Goal: Task Accomplishment & Management: Use online tool/utility

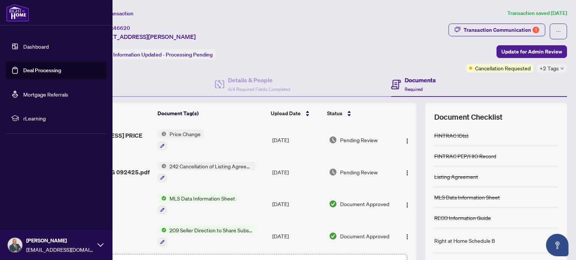
click at [39, 67] on link "Deal Processing" at bounding box center [42, 70] width 38 height 7
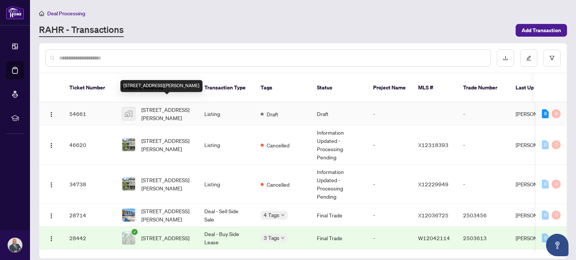
click at [157, 106] on span "[STREET_ADDRESS][PERSON_NAME]" at bounding box center [166, 114] width 51 height 16
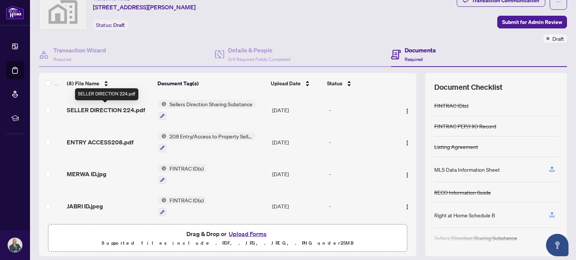
click at [91, 111] on span "SELLER DIRECTION 224.pdf" at bounding box center [106, 110] width 78 height 9
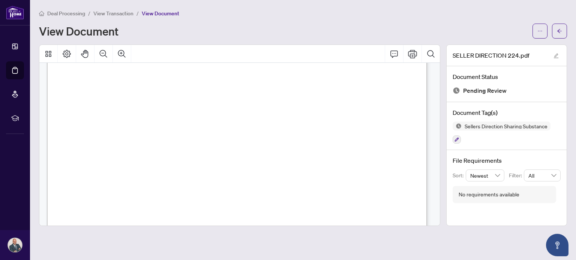
scroll to position [92, 0]
click at [331, 19] on div "Deal Processing / View Transaction / View Document View Document" at bounding box center [303, 24] width 528 height 30
